Goal: Transaction & Acquisition: Book appointment/travel/reservation

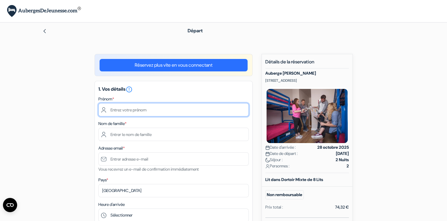
click at [177, 107] on input "text" at bounding box center [173, 109] width 151 height 13
type input "[PERSON_NAME]"
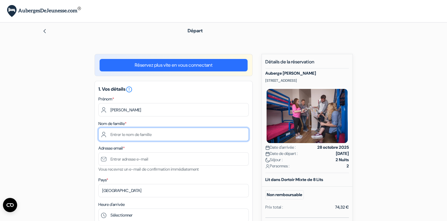
type input "Heran"
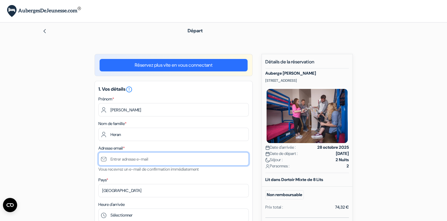
type input "[PERSON_NAME][EMAIL_ADDRESS][DOMAIN_NAME]"
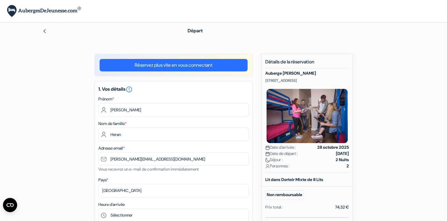
type input "0607437264"
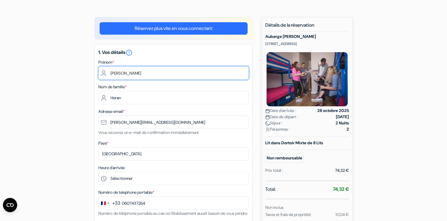
scroll to position [72, 0]
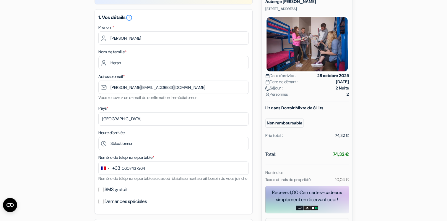
click at [130, 150] on div "1. Vos détails error_outline Prénom * [GEOGRAPHIC_DATA] Nom de famille * Heran …" at bounding box center [174, 111] width 158 height 205
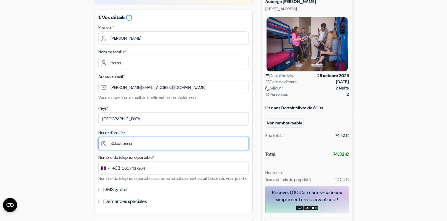
click at [125, 143] on select "Sélectionner 14:00 15:00 16:00 17:00 18:00 19:00 20:00 21:00 22:00 23:00 0:00" at bounding box center [173, 143] width 151 height 13
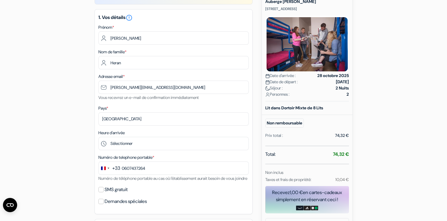
click at [37, 137] on div "add_box [GEOGRAPHIC_DATA][PERSON_NAME] [STREET_ADDRESS] Détails de l'établissem…" at bounding box center [224, 182] width 390 height 400
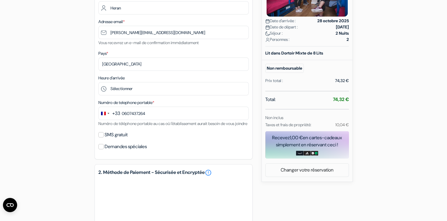
scroll to position [127, 0]
click at [101, 137] on input "SMS gratuit" at bounding box center [100, 134] width 5 height 5
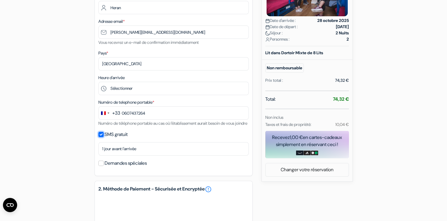
click at [101, 137] on input "SMS gratuit" at bounding box center [100, 134] width 5 height 5
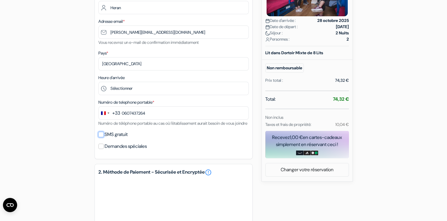
click at [101, 137] on input "SMS gratuit" at bounding box center [100, 134] width 5 height 5
checkbox input "true"
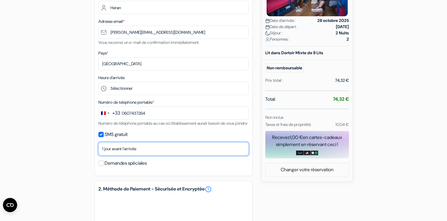
click at [121, 155] on select "Non merci Maintenant Le jour de votre arrivée 1 jour avant l'arrivée 2 jours av…" at bounding box center [173, 148] width 151 height 13
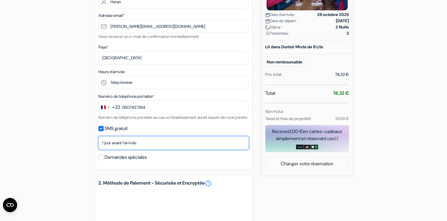
scroll to position [140, 0]
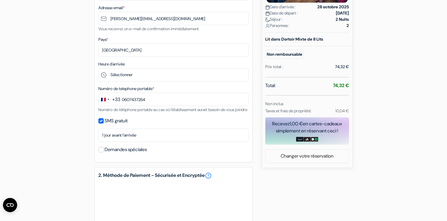
click at [102, 153] on div "Demandes spéciales" at bounding box center [173, 149] width 151 height 8
click at [100, 152] on input "Demandes spéciales" at bounding box center [100, 149] width 5 height 5
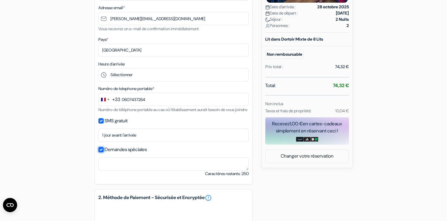
click at [100, 152] on input "Demandes spéciales" at bounding box center [100, 149] width 5 height 5
checkbox input "false"
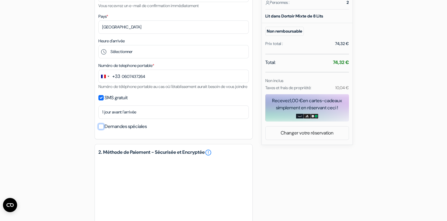
scroll to position [164, 0]
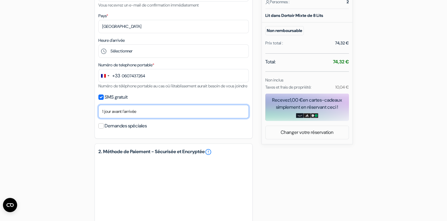
click at [138, 118] on select "Non merci Maintenant Le jour de votre arrivée 1 jour avant l'arrivée 2 jours av…" at bounding box center [173, 111] width 151 height 13
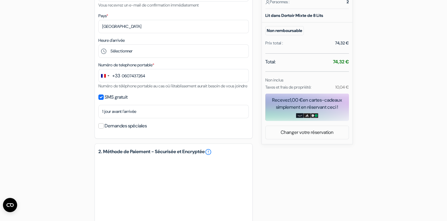
click at [266, 170] on div "add_box [GEOGRAPHIC_DATA][PERSON_NAME] [STREET_ADDRESS] Détails de l'établissem…" at bounding box center [224, 98] width 390 height 417
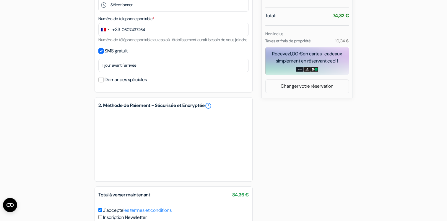
scroll to position [211, 0]
click at [323, 177] on div "add_box [GEOGRAPHIC_DATA][PERSON_NAME] [STREET_ADDRESS] Détails de l'établissem…" at bounding box center [224, 51] width 390 height 417
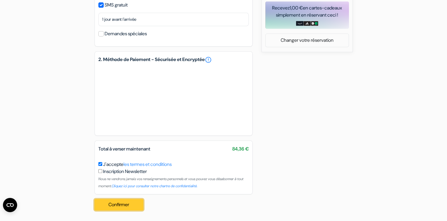
click at [113, 208] on button "Confirmer Loading..." at bounding box center [119, 204] width 49 height 11
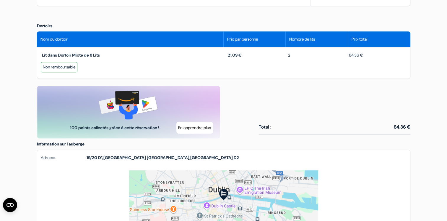
scroll to position [270, 0]
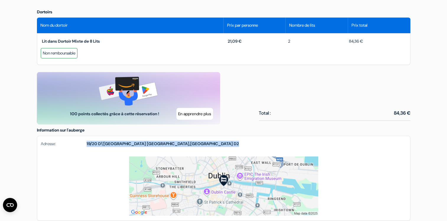
drag, startPoint x: 169, startPoint y: 140, endPoint x: 87, endPoint y: 143, distance: 82.6
click at [87, 143] on div "Adresse: [STREET_ADDRESS]" at bounding box center [223, 146] width 373 height 20
copy strong "[STREET_ADDRESS] D2"
